Goal: Task Accomplishment & Management: Use online tool/utility

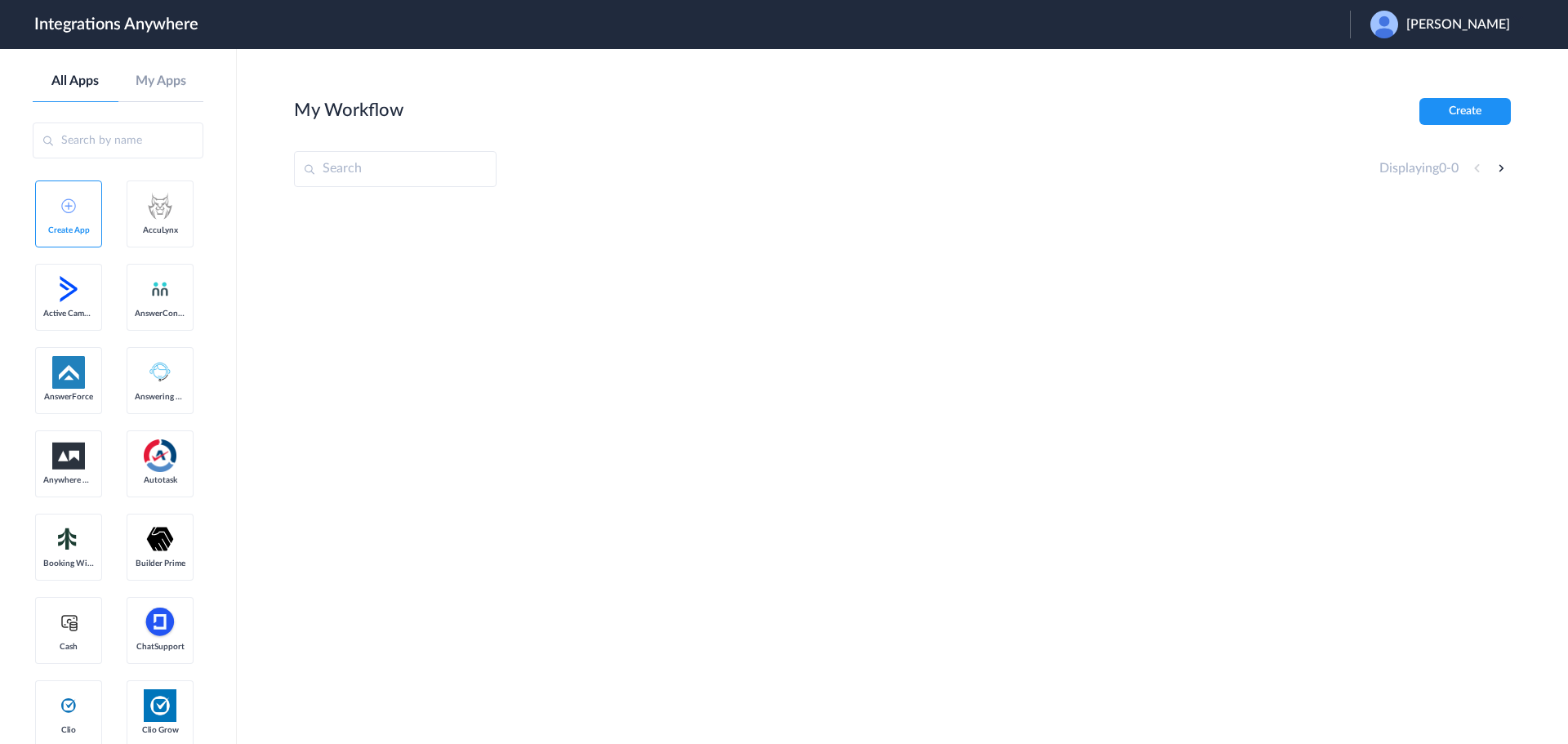
click at [133, 27] on h1 "Integrations Anywhere" at bounding box center [117, 24] width 165 height 19
click at [1478, 24] on span "[PERSON_NAME]" at bounding box center [1457, 25] width 103 height 16
click at [1397, 61] on link "Logout" at bounding box center [1380, 66] width 35 height 12
click at [1161, 22] on span "Launch Account" at bounding box center [1115, 25] width 93 height 13
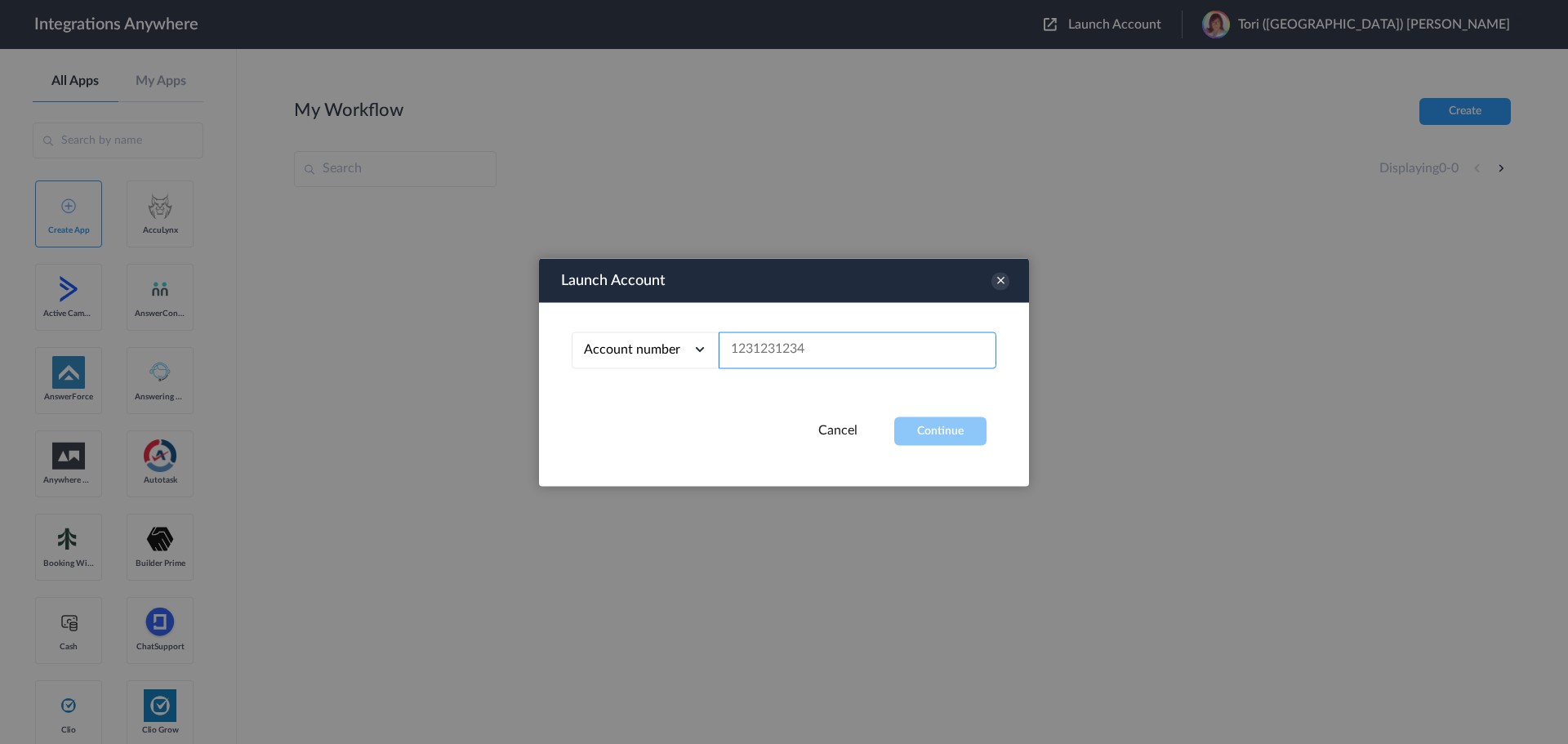
click at [895, 356] on input "text" at bounding box center [858, 350] width 278 height 37
paste input "https://my.distributedsource.com/crm#task/e1ed7e7d-46bb-474c-a846-81e59c12a0b0"
type input "https://my.distributedsource.com/crm#task/e1ed7e7d-46bb-474c-a846-81e59c12a0b0"
paste input "9802433270"
type input "9802433270"
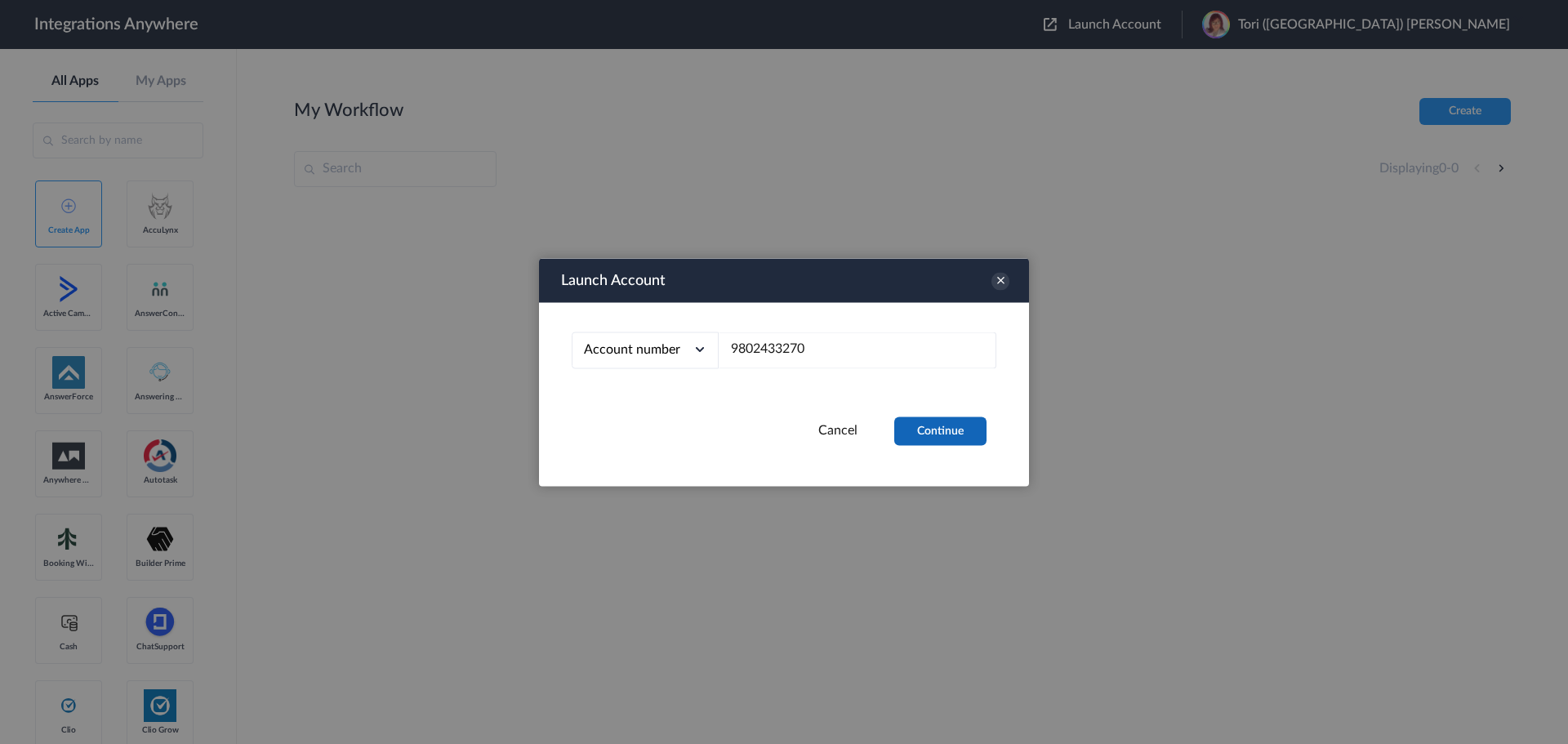
click at [935, 440] on button "Continue" at bounding box center [940, 430] width 92 height 28
